Goal: Find specific page/section: Find specific page/section

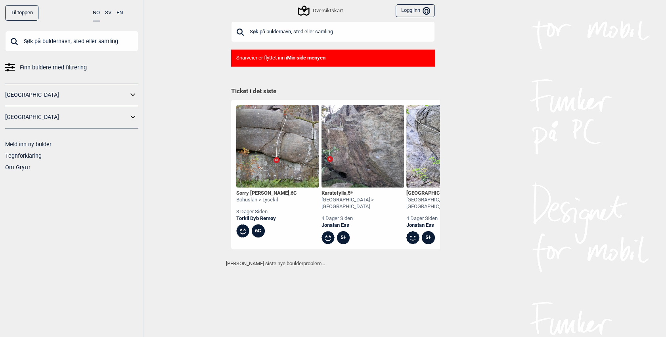
click at [286, 29] on input "text" at bounding box center [333, 31] width 204 height 21
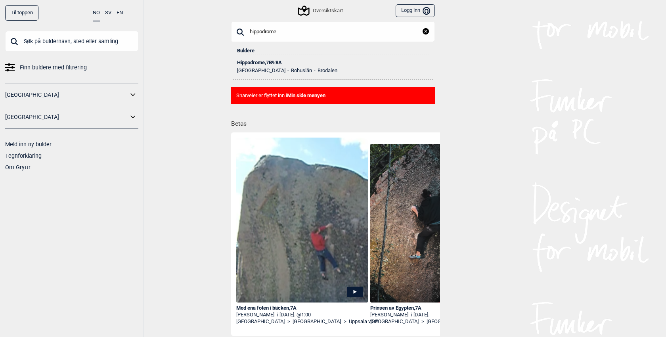
type input "hippodrome"
click at [265, 62] on div "Hippodrome , 7B Ψ 8A" at bounding box center [333, 63] width 192 height 6
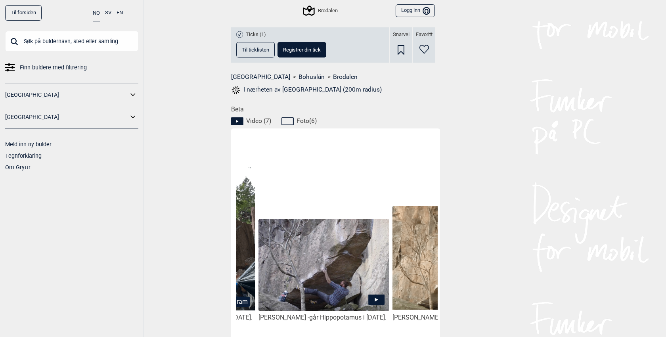
scroll to position [0, 1455]
click at [379, 302] on icon at bounding box center [376, 300] width 16 height 10
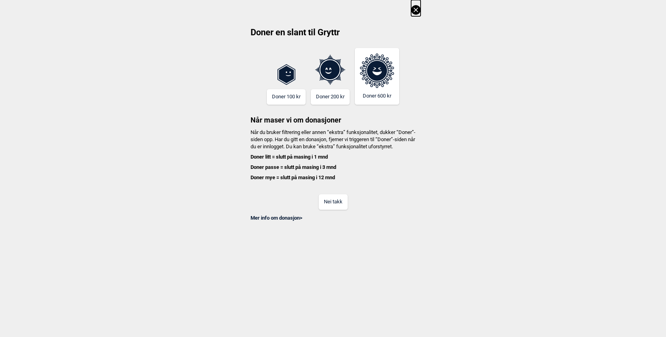
click at [328, 200] on div "Nei takk" at bounding box center [332, 197] width 175 height 26
click at [332, 209] on button "Nei takk" at bounding box center [333, 201] width 29 height 15
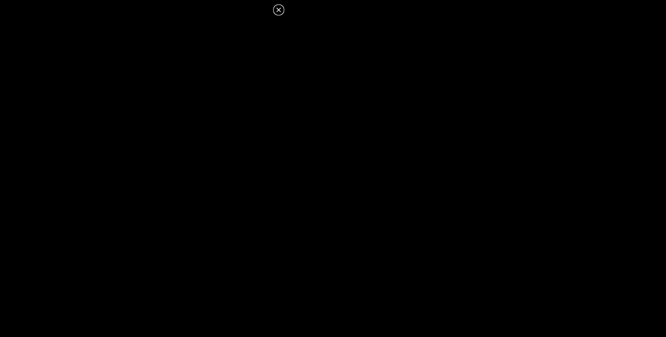
click at [278, 10] on icon at bounding box center [278, 10] width 4 height 4
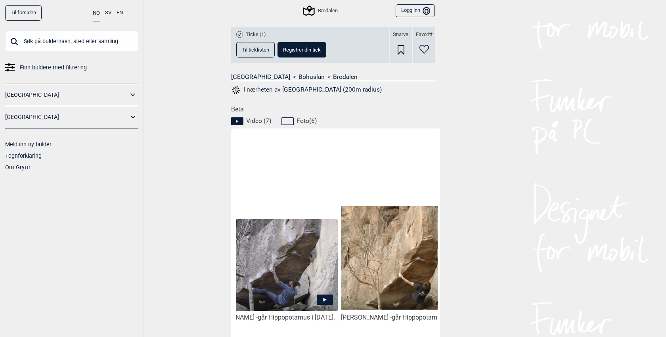
scroll to position [0, 1536]
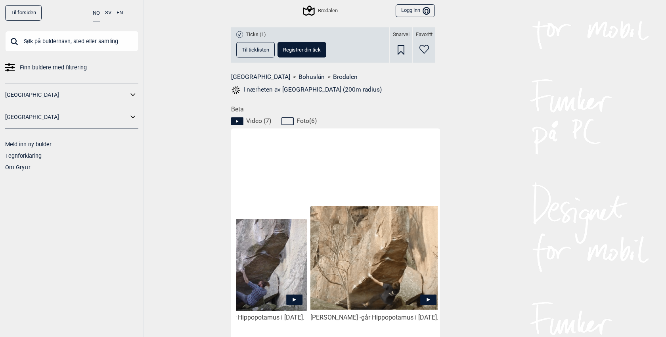
click at [426, 300] on icon at bounding box center [428, 300] width 16 height 10
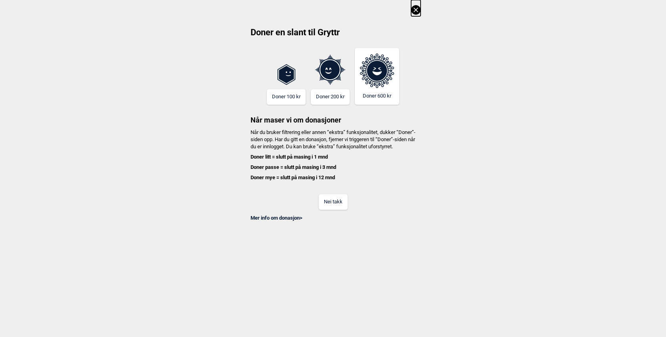
click at [327, 202] on button "Nei takk" at bounding box center [333, 201] width 29 height 15
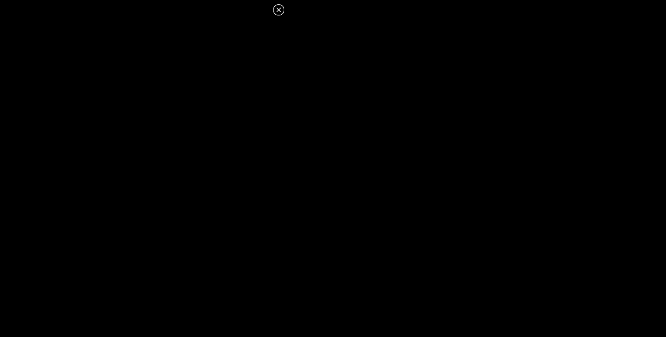
click at [280, 12] on icon at bounding box center [278, 10] width 4 height 4
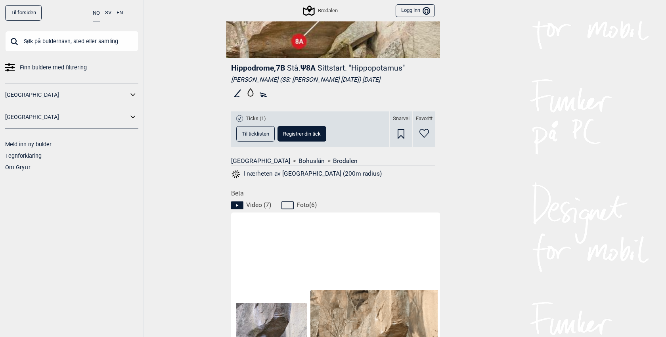
scroll to position [173, 0]
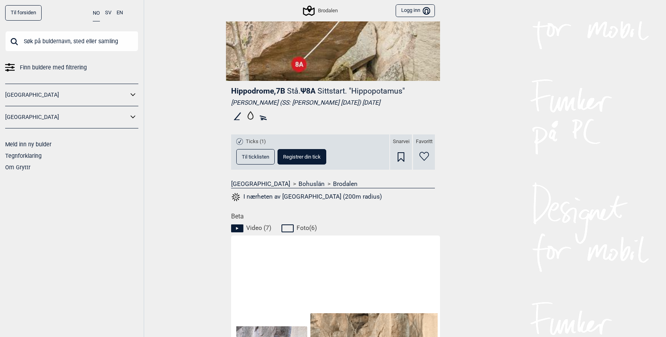
click at [252, 157] on span "Til ticklisten" at bounding box center [255, 156] width 27 height 5
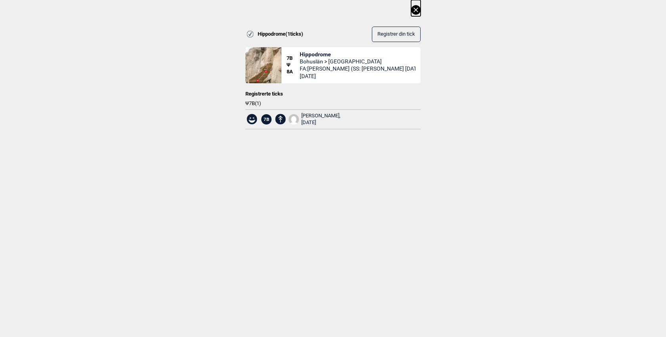
click at [416, 6] on icon at bounding box center [416, 10] width 10 height 10
